Goal: Task Accomplishment & Management: Use online tool/utility

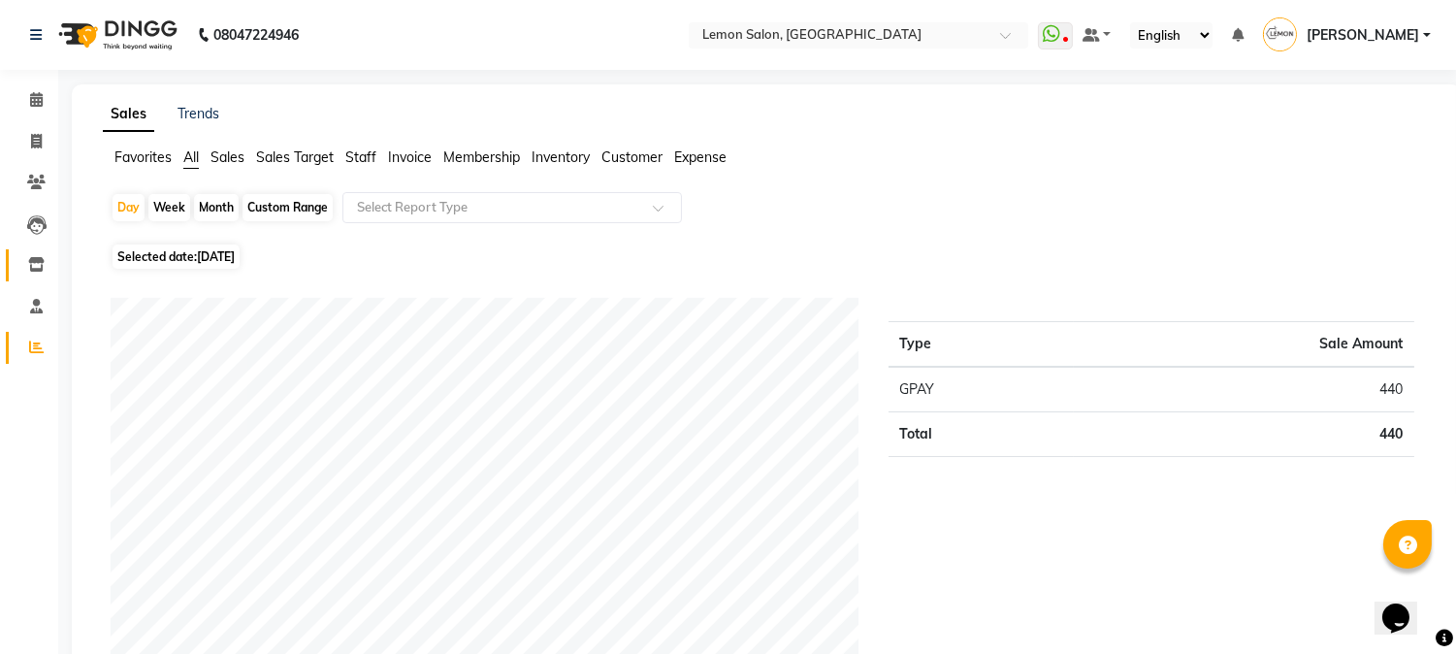
click at [41, 276] on link "Inventory" at bounding box center [29, 265] width 47 height 32
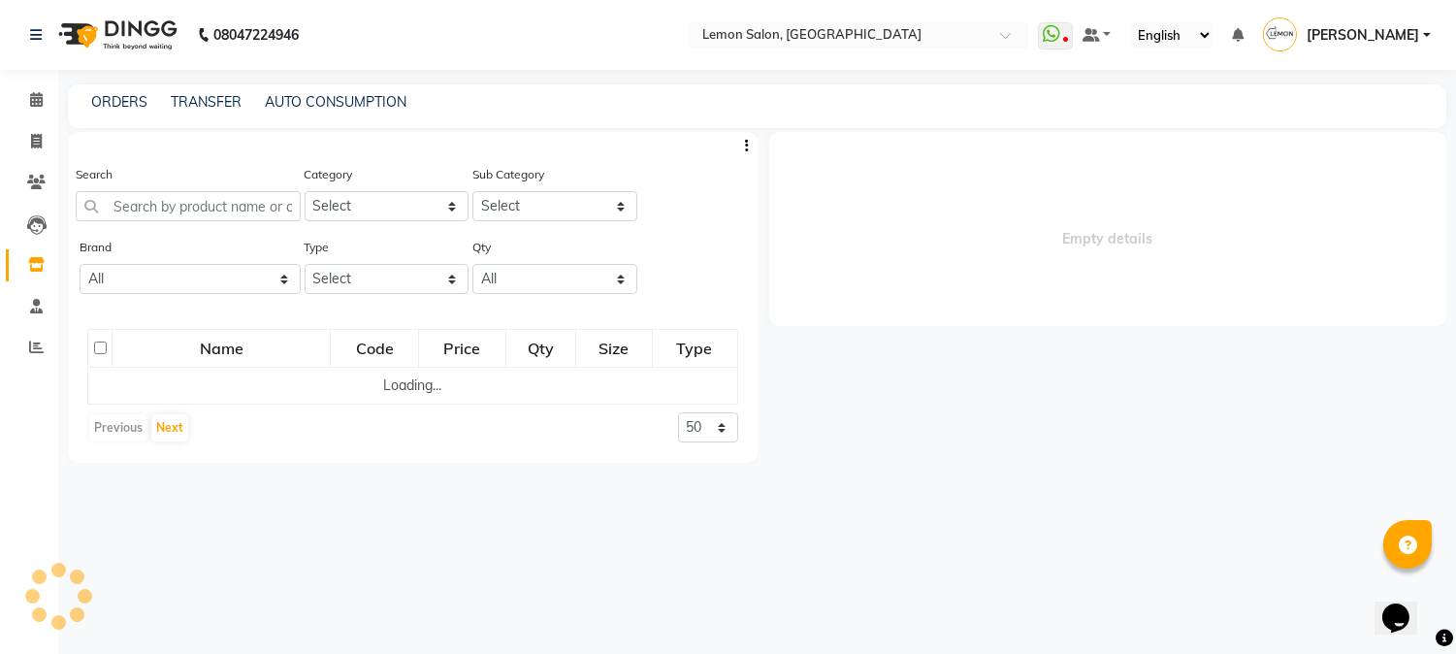
select select
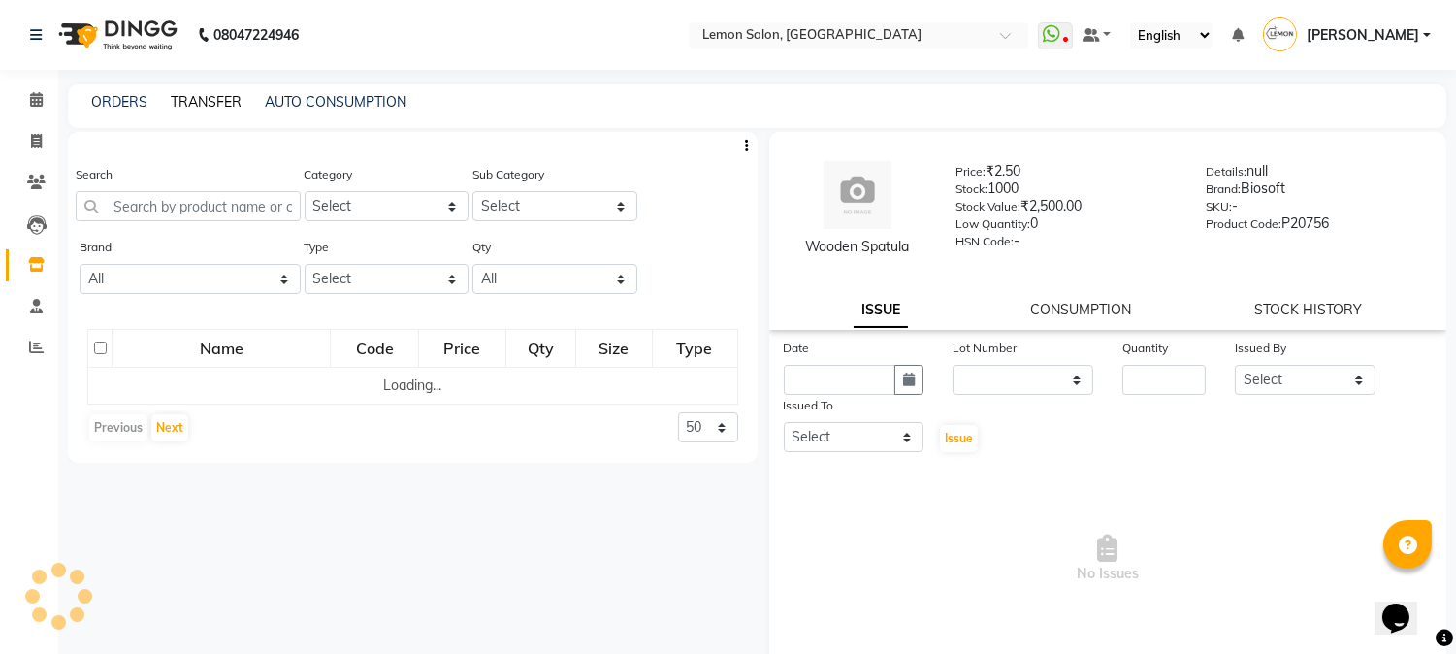
click at [206, 101] on link "TRANSFER" at bounding box center [206, 101] width 71 height 17
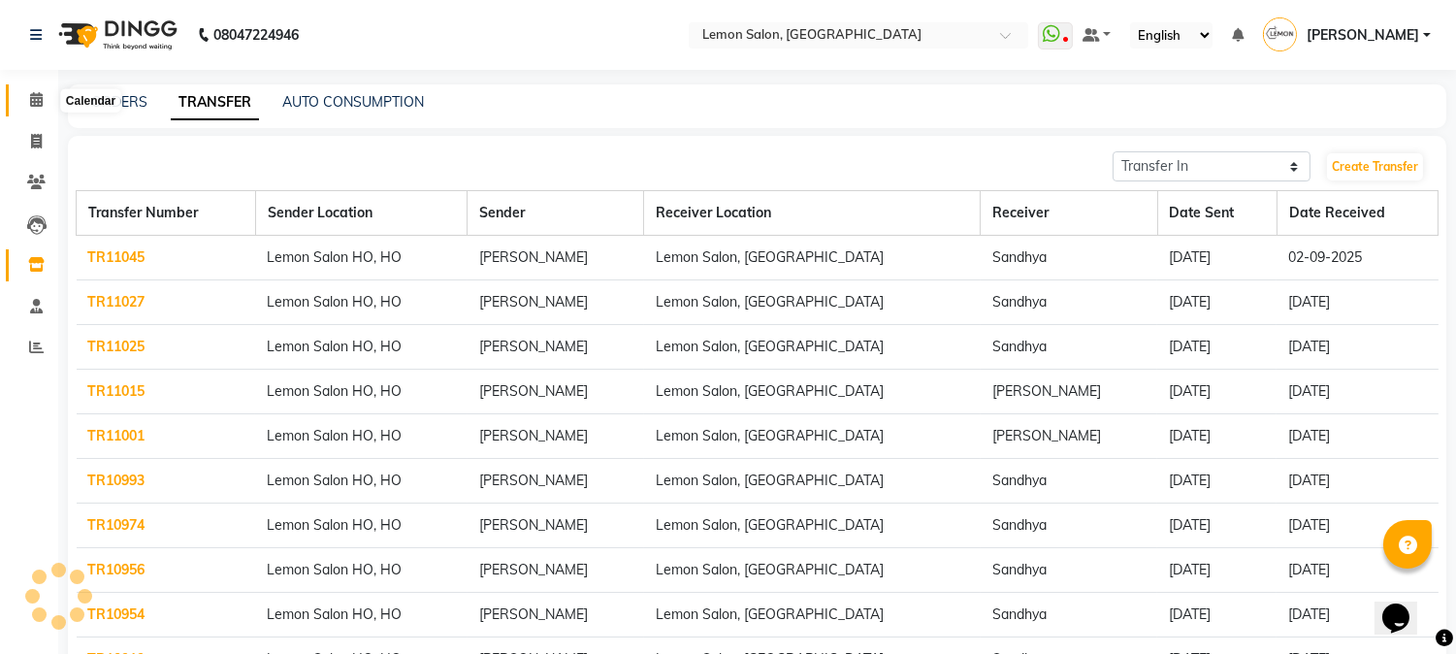
click at [26, 93] on span at bounding box center [36, 100] width 34 height 22
